Goal: Task Accomplishment & Management: Manage account settings

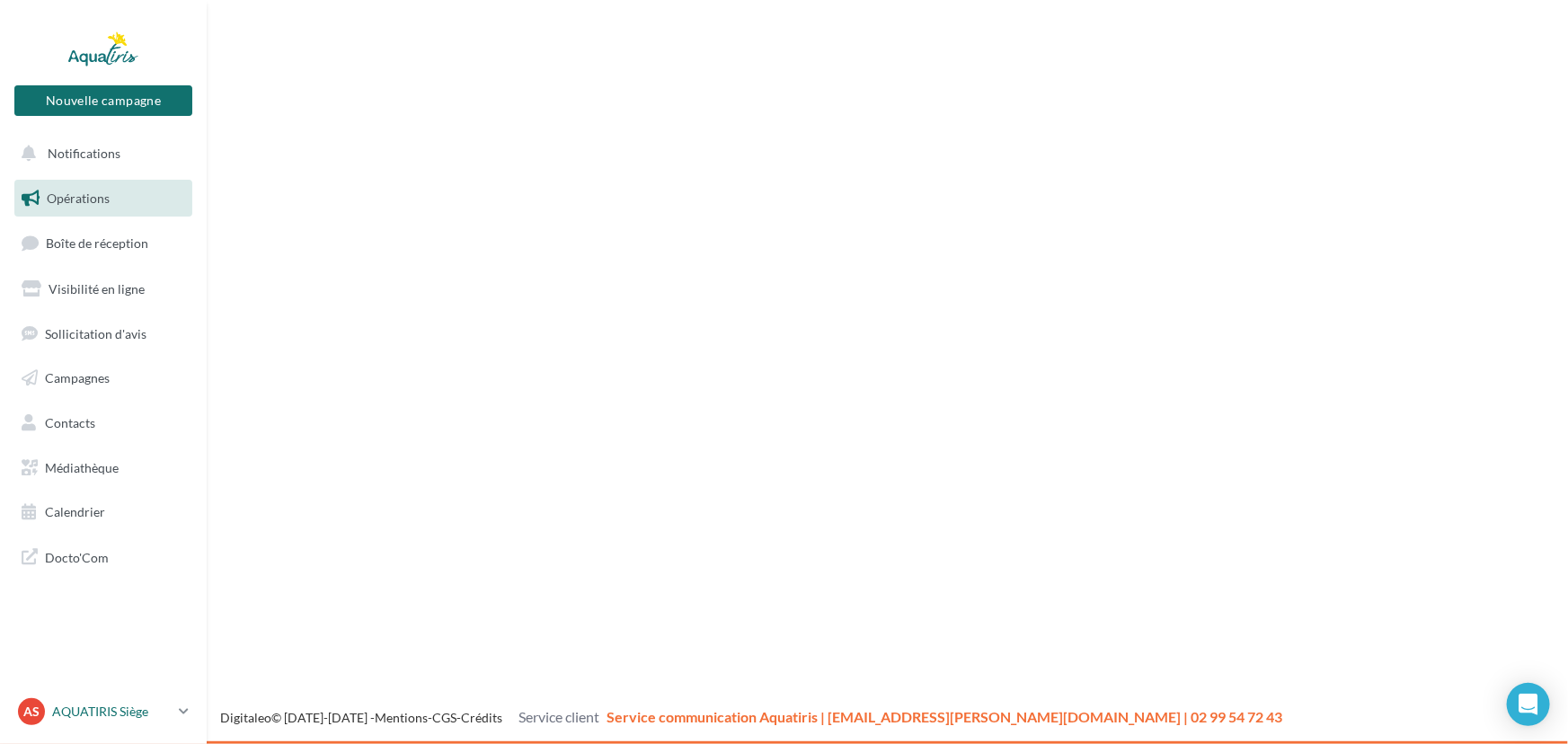
click at [122, 714] on p "AQUATIRIS Siège" at bounding box center [112, 712] width 120 height 18
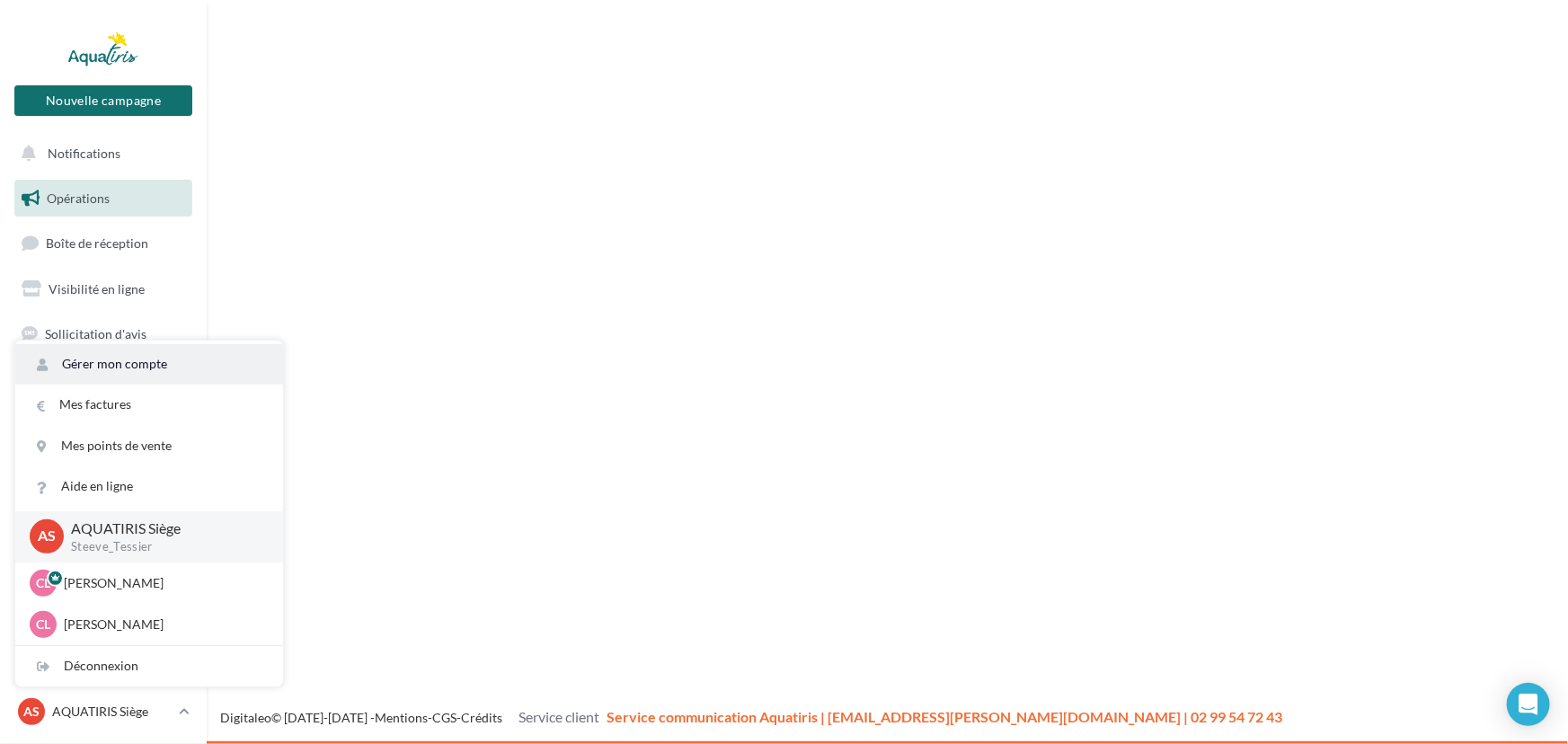
click at [170, 365] on link "Gérer mon compte" at bounding box center [149, 365] width 268 height 41
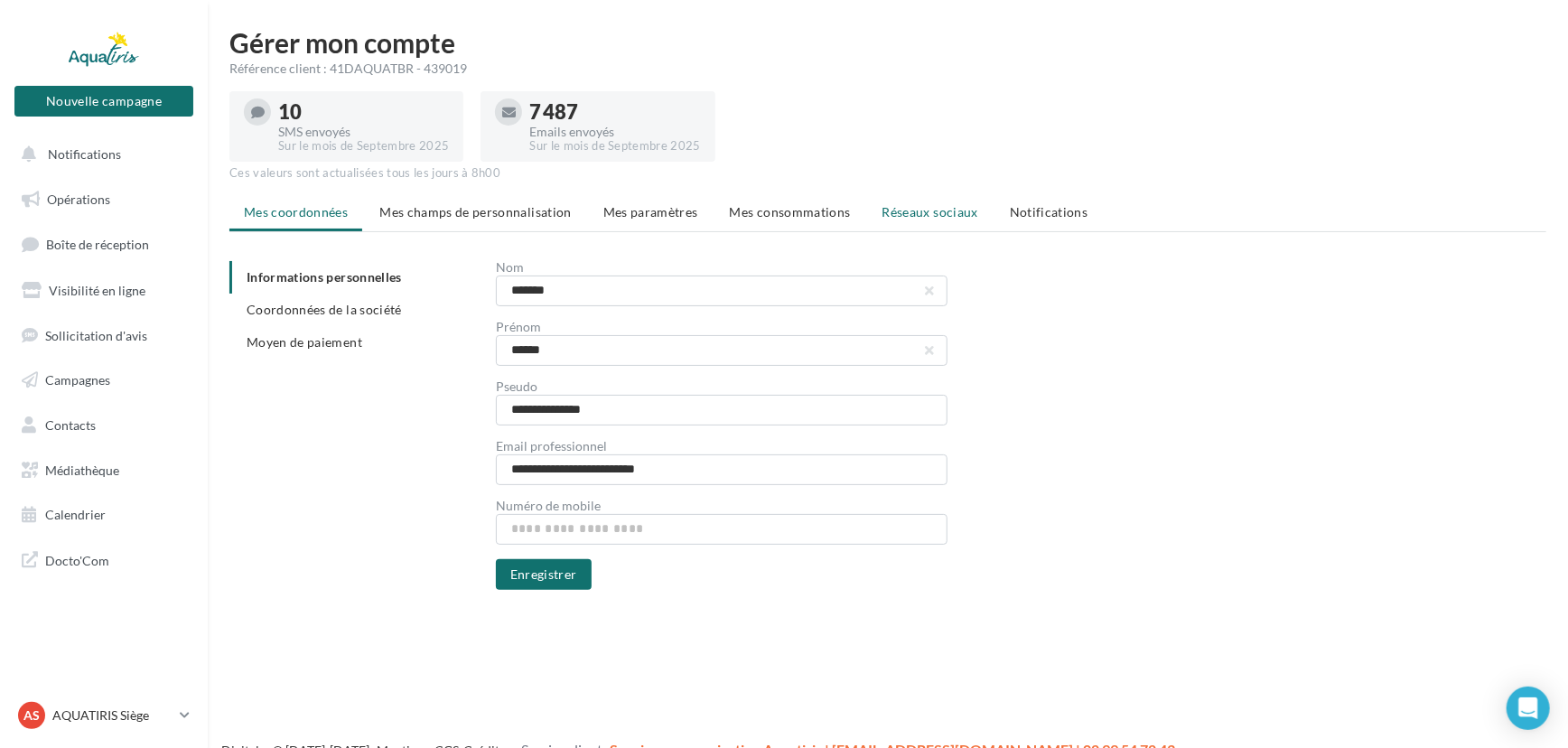
click at [921, 225] on li "Réseaux sociaux" at bounding box center [930, 212] width 125 height 32
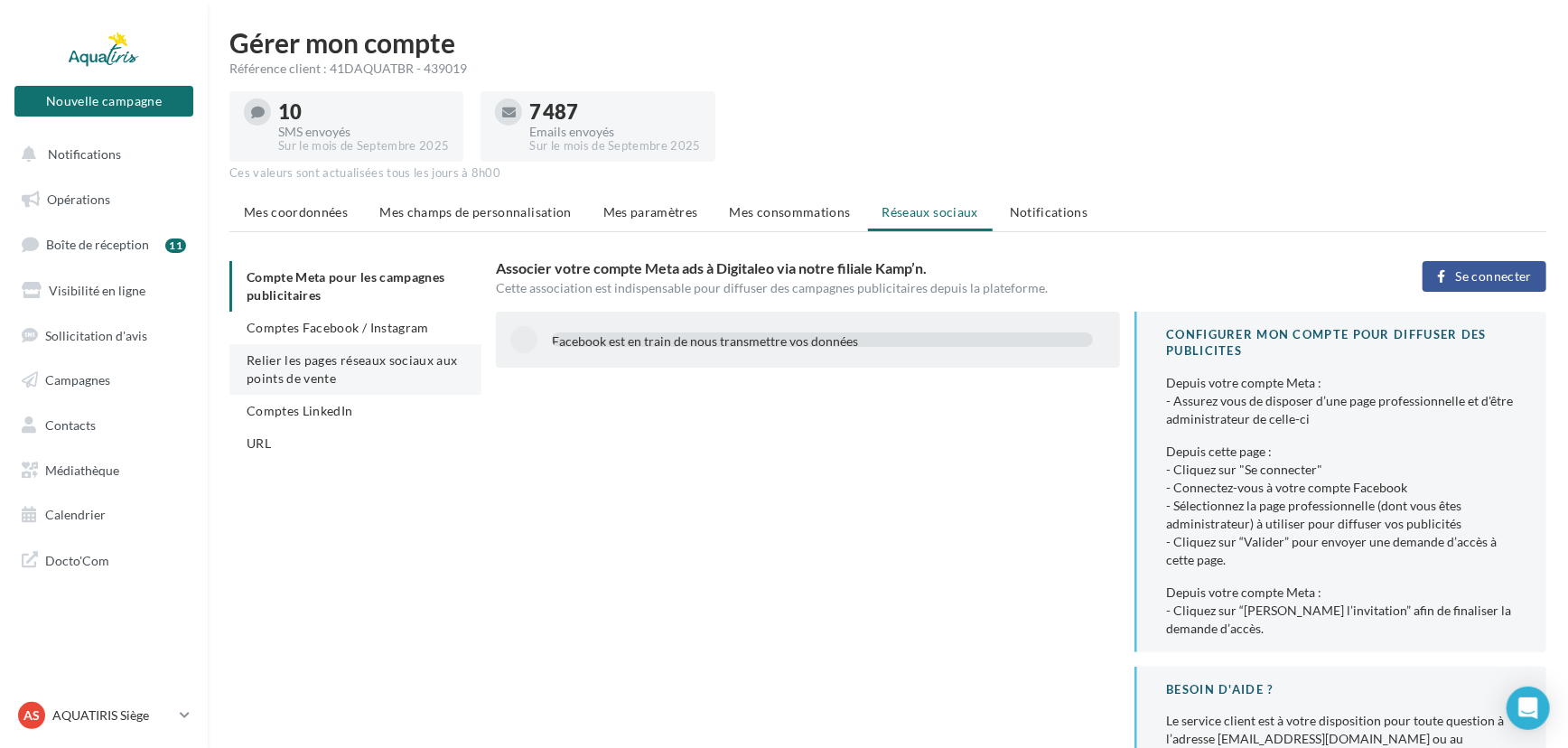
click at [349, 361] on span "Relier les pages réseaux sociaux aux points de vente" at bounding box center [352, 369] width 211 height 33
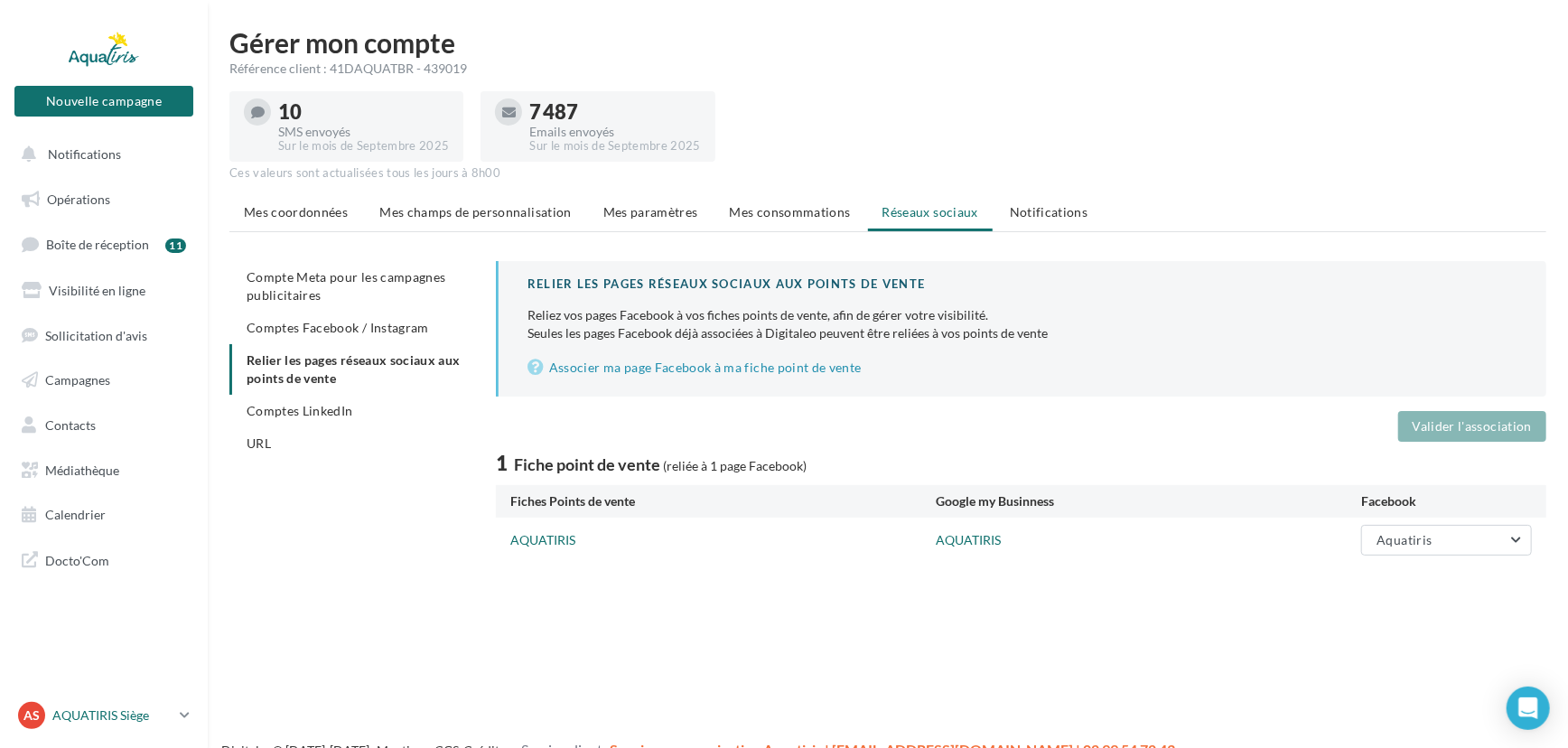
click at [163, 716] on p "AQUATIRIS Siège" at bounding box center [113, 716] width 120 height 19
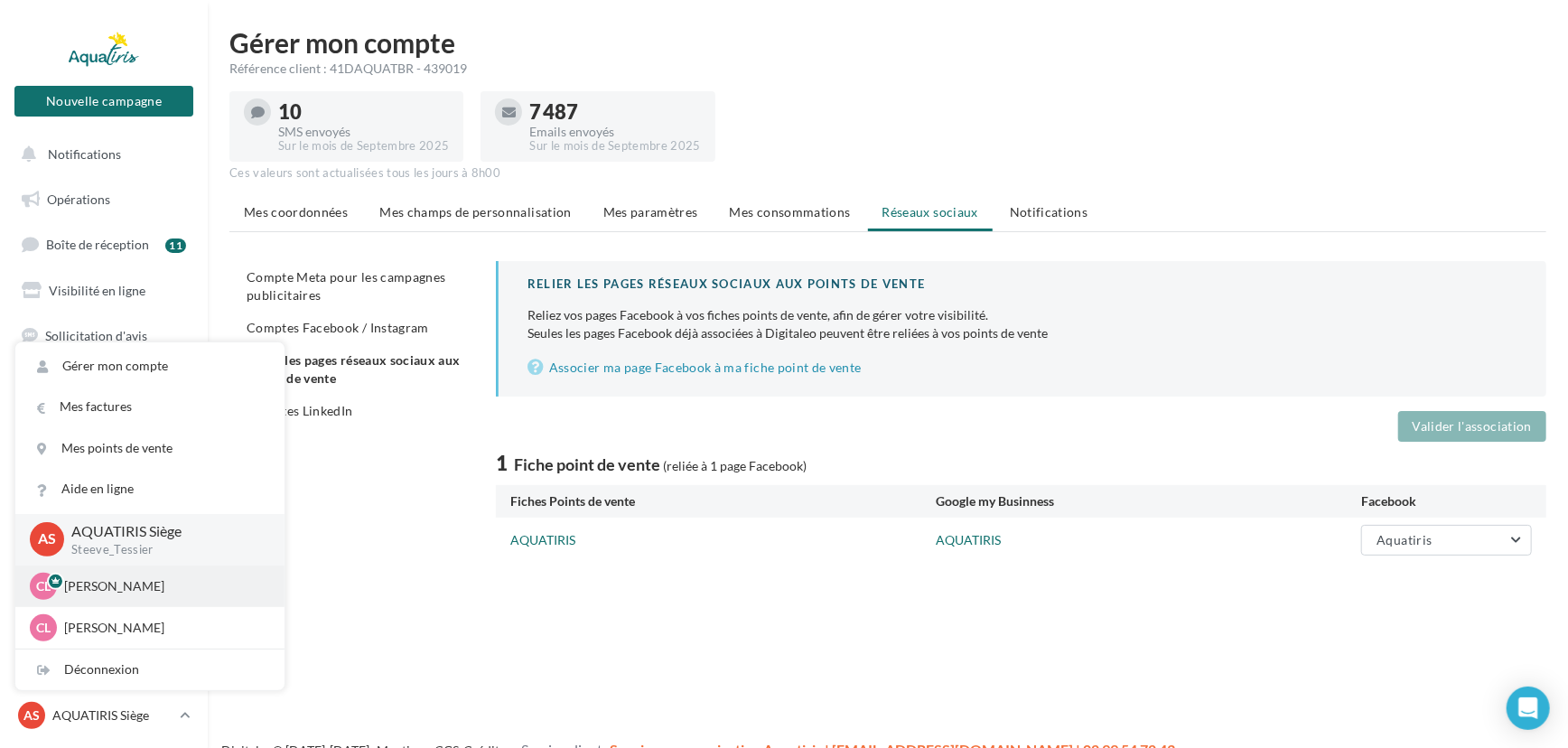
click at [114, 595] on div "CL Chloé Lallée chloe.lallee@aquatiris.fr" at bounding box center [150, 586] width 241 height 27
